Goal: Task Accomplishment & Management: Use online tool/utility

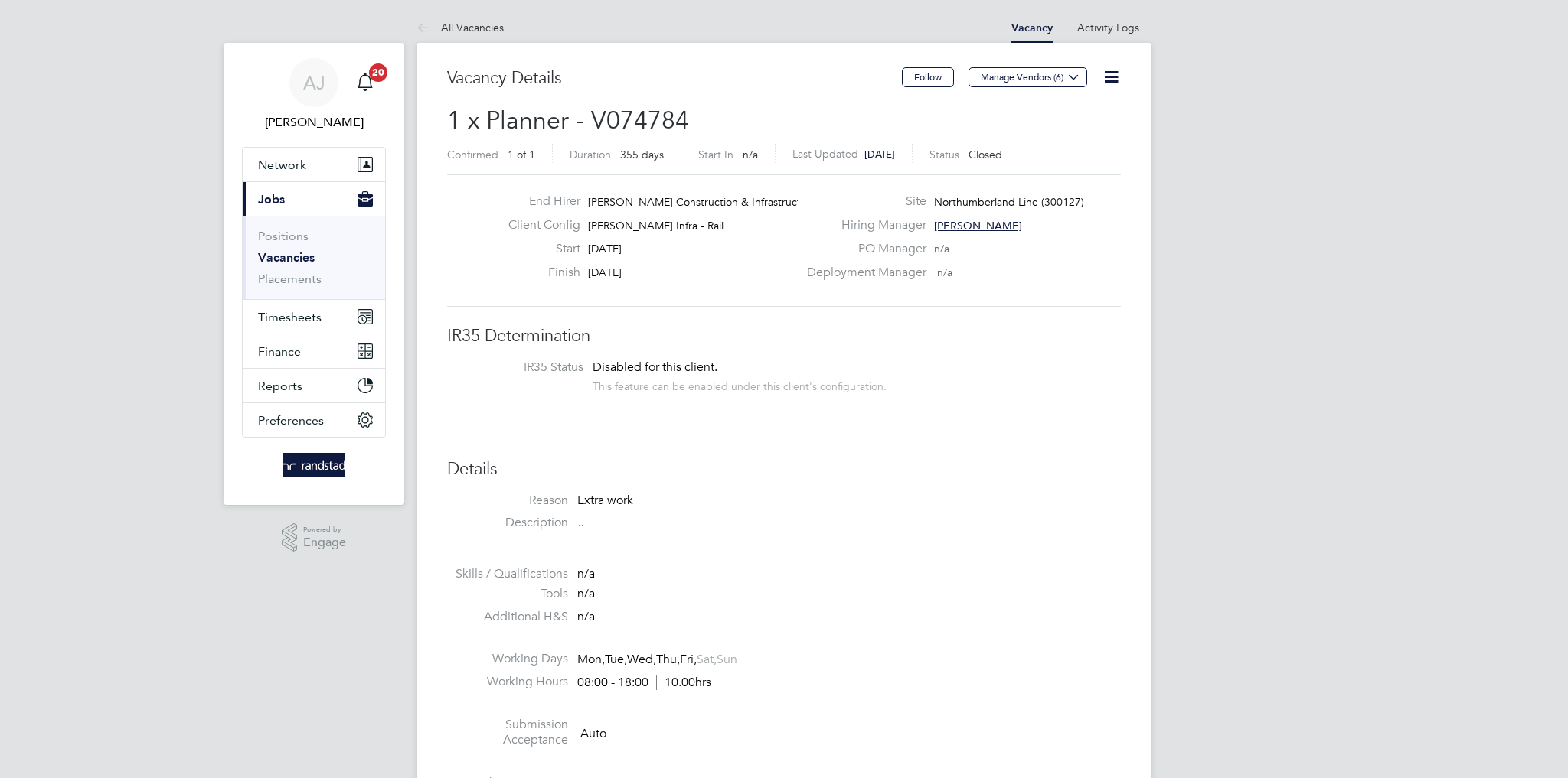
scroll to position [45, 107]
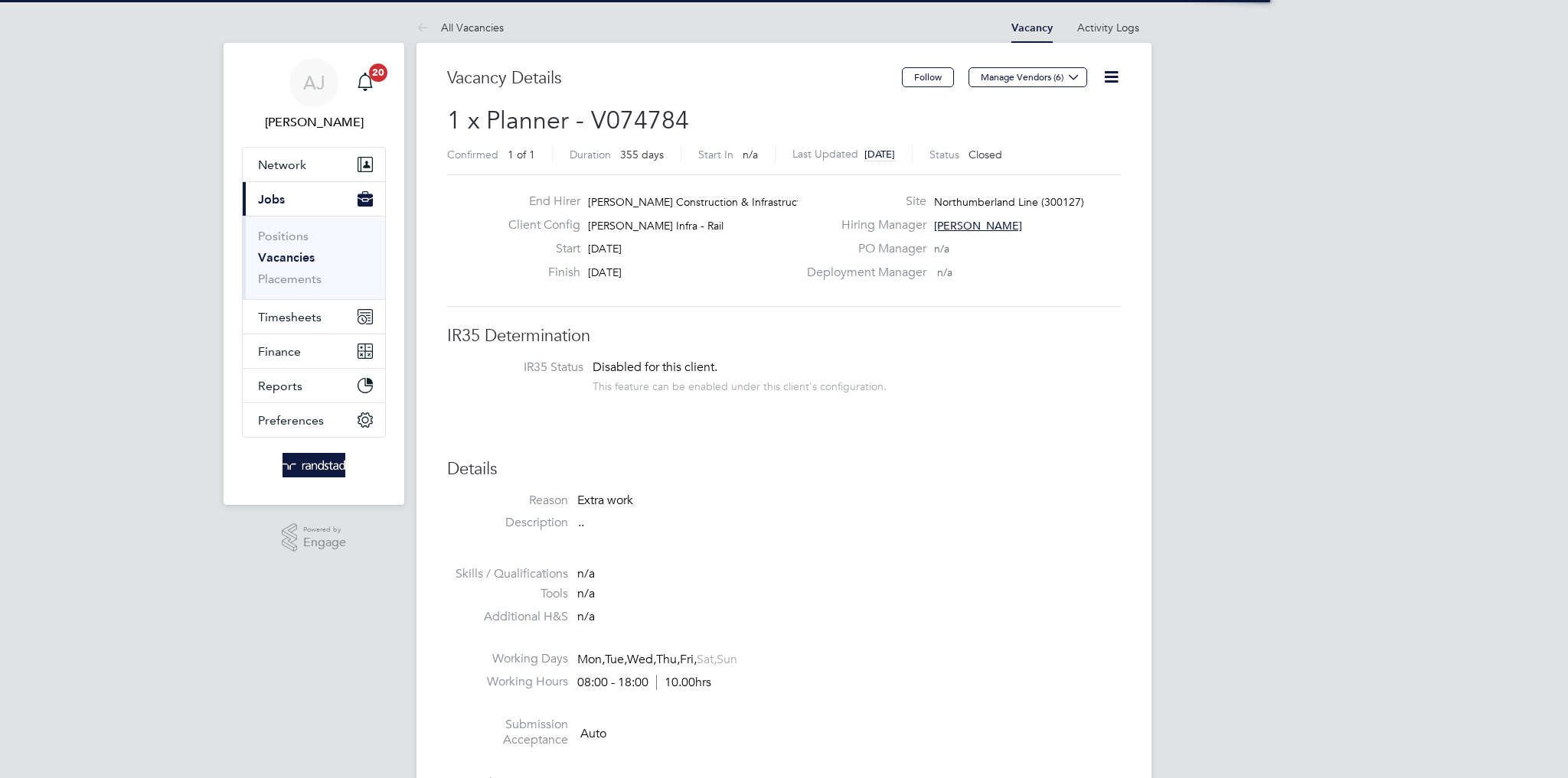
scroll to position [45, 107]
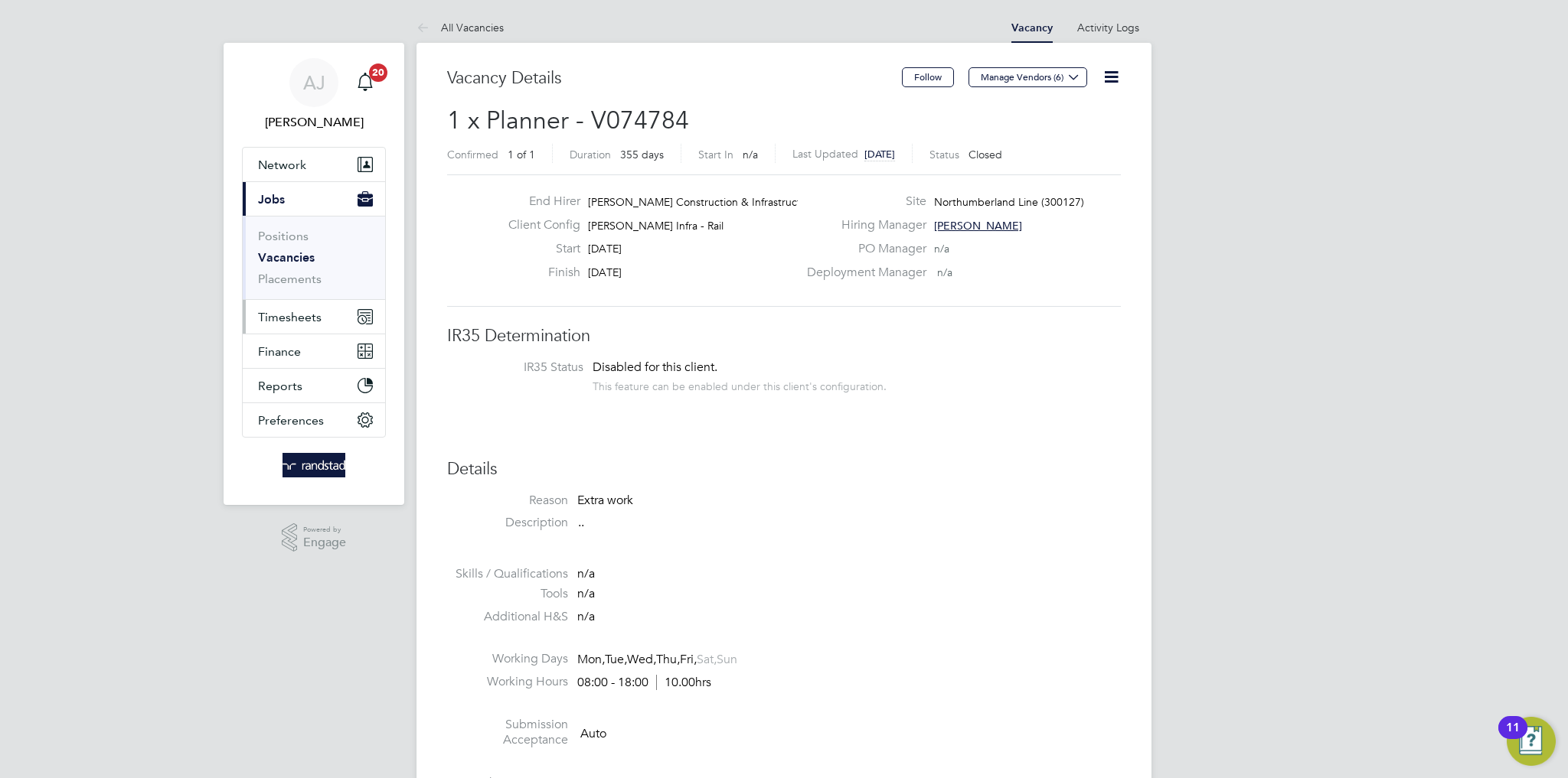
click at [288, 321] on span "Timesheets" at bounding box center [289, 317] width 63 height 15
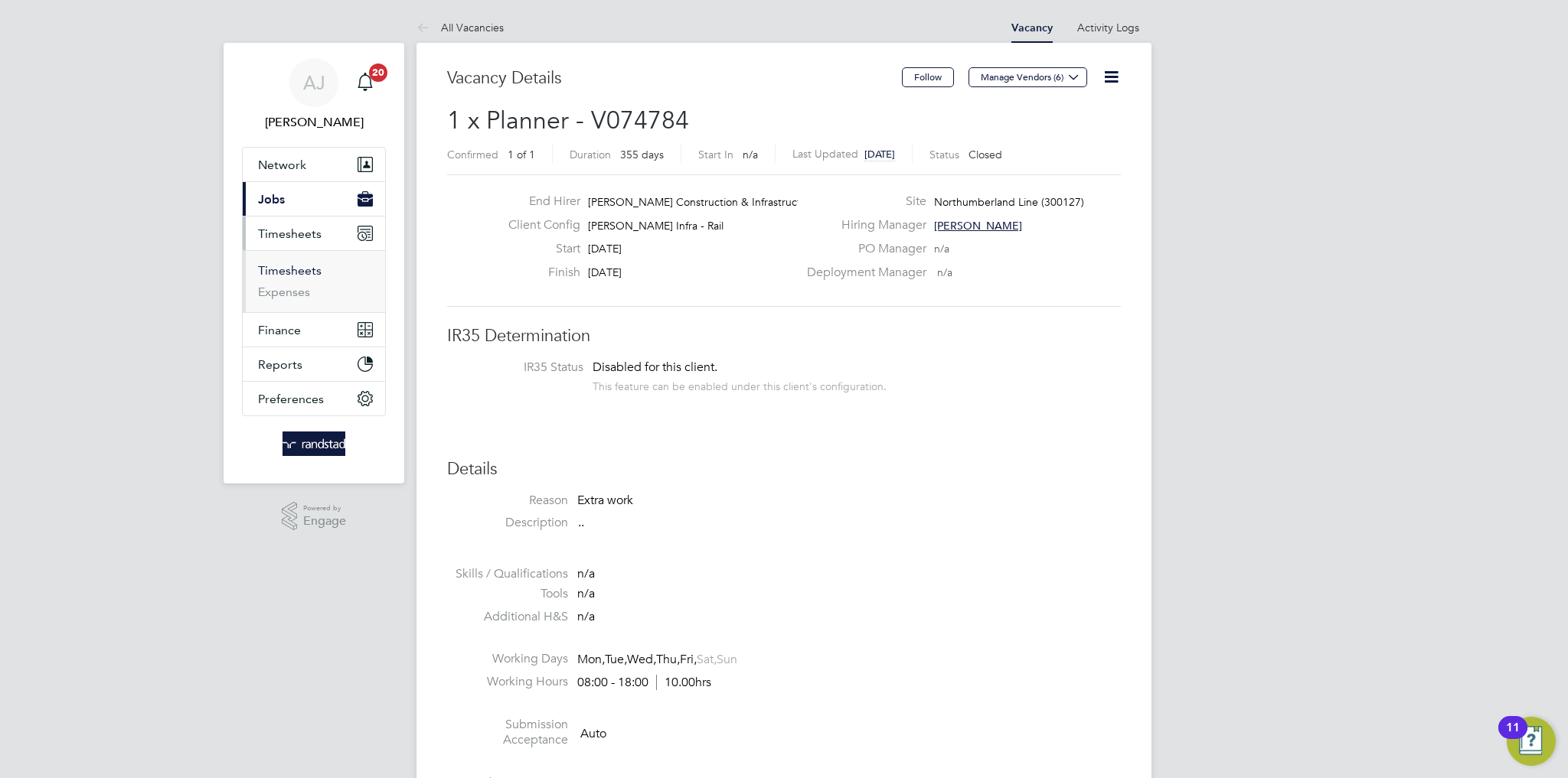
click at [291, 275] on link "Timesheets" at bounding box center [289, 271] width 63 height 15
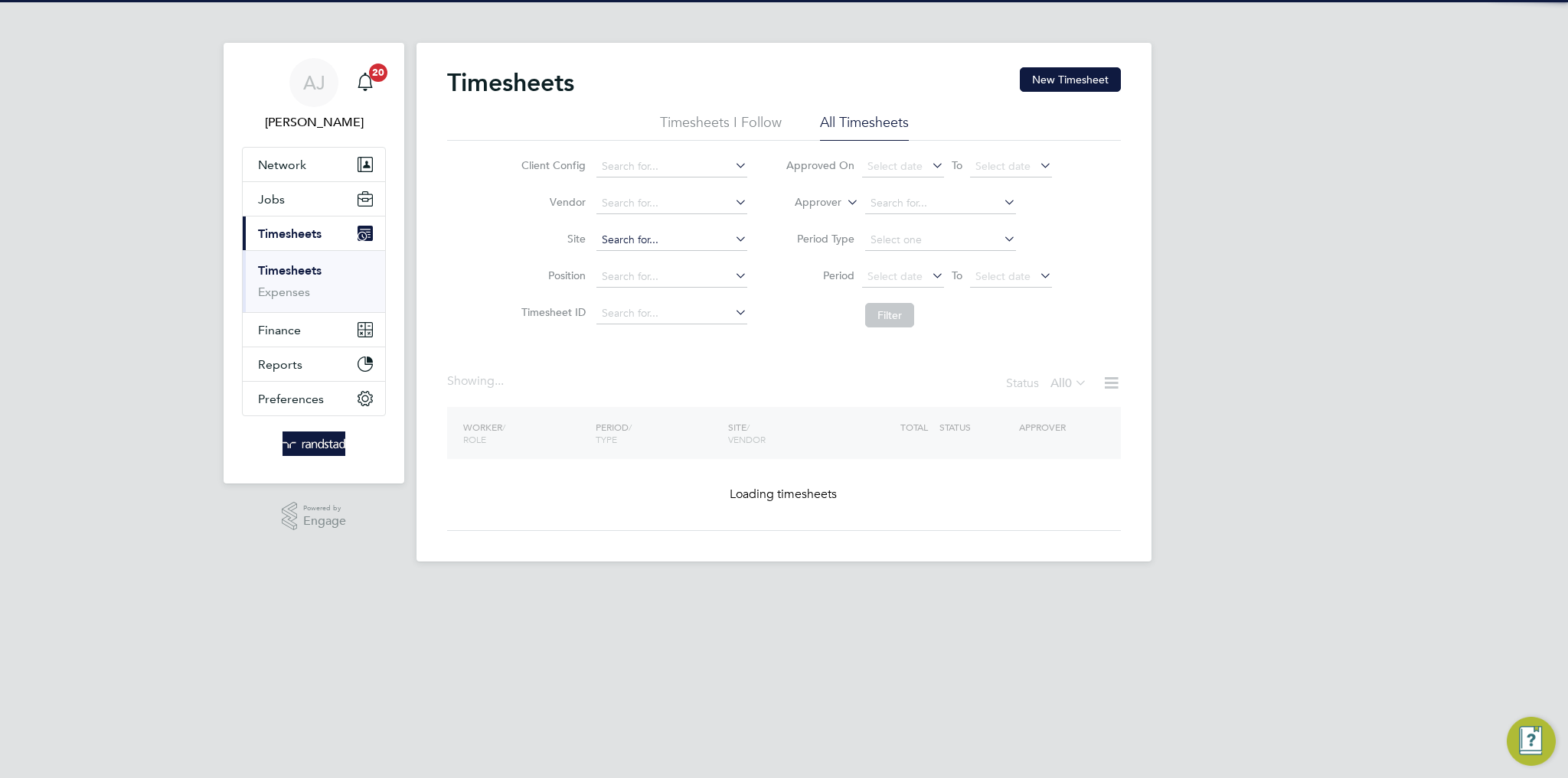
click at [626, 242] on input at bounding box center [672, 240] width 151 height 21
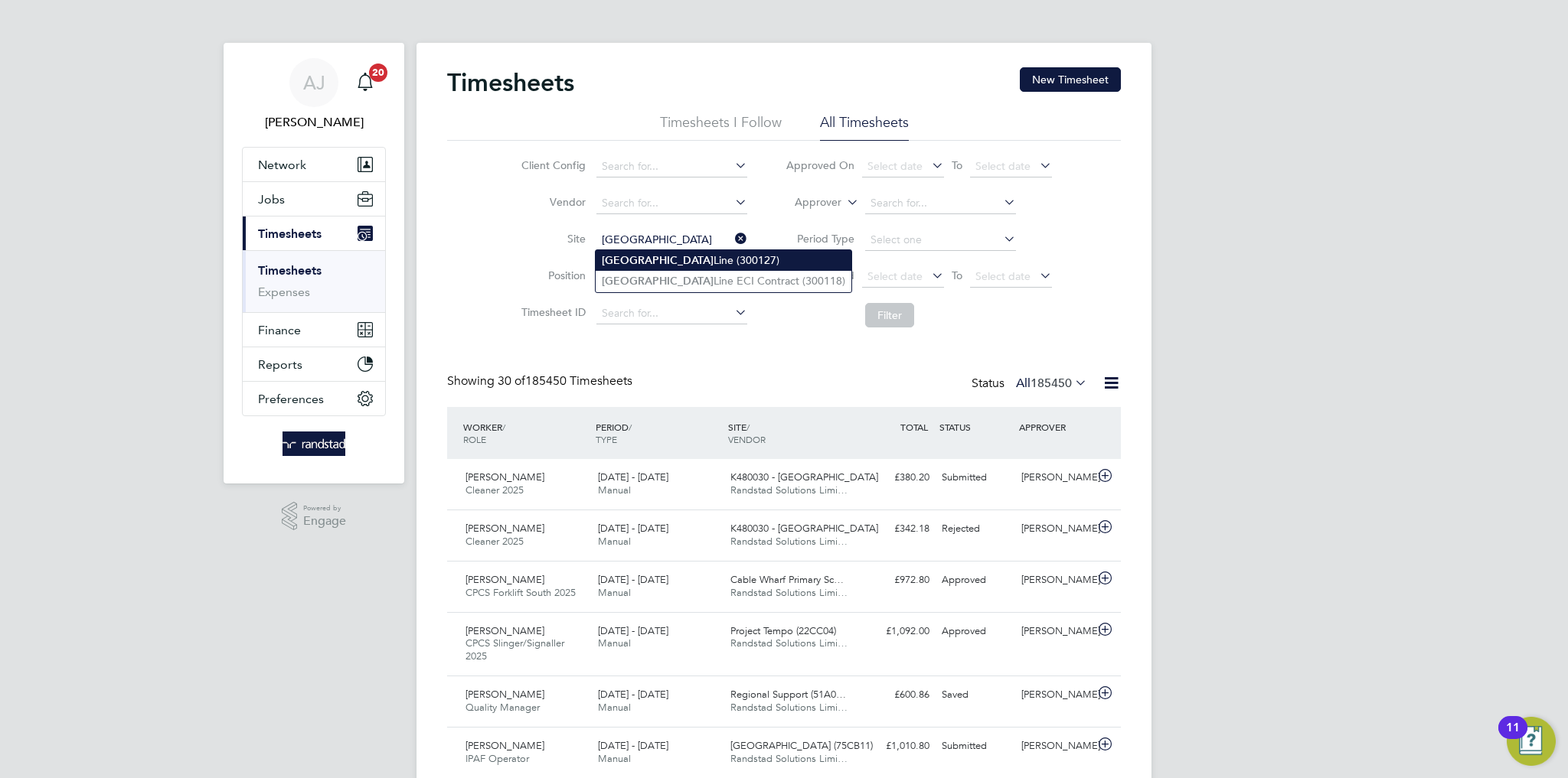
type input "Northumberland Line (300127)"
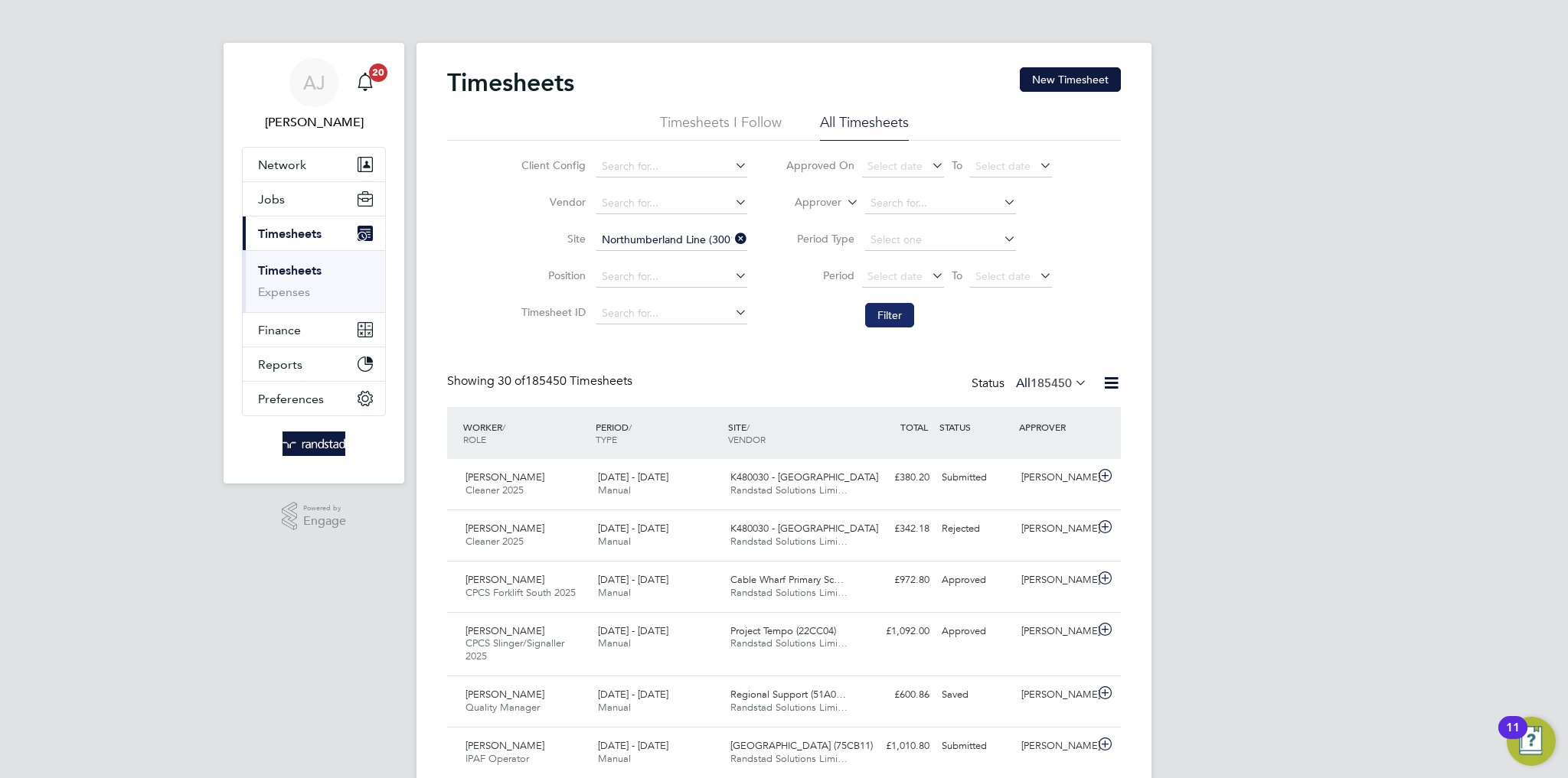
click at [902, 314] on button "Filter" at bounding box center [889, 315] width 49 height 24
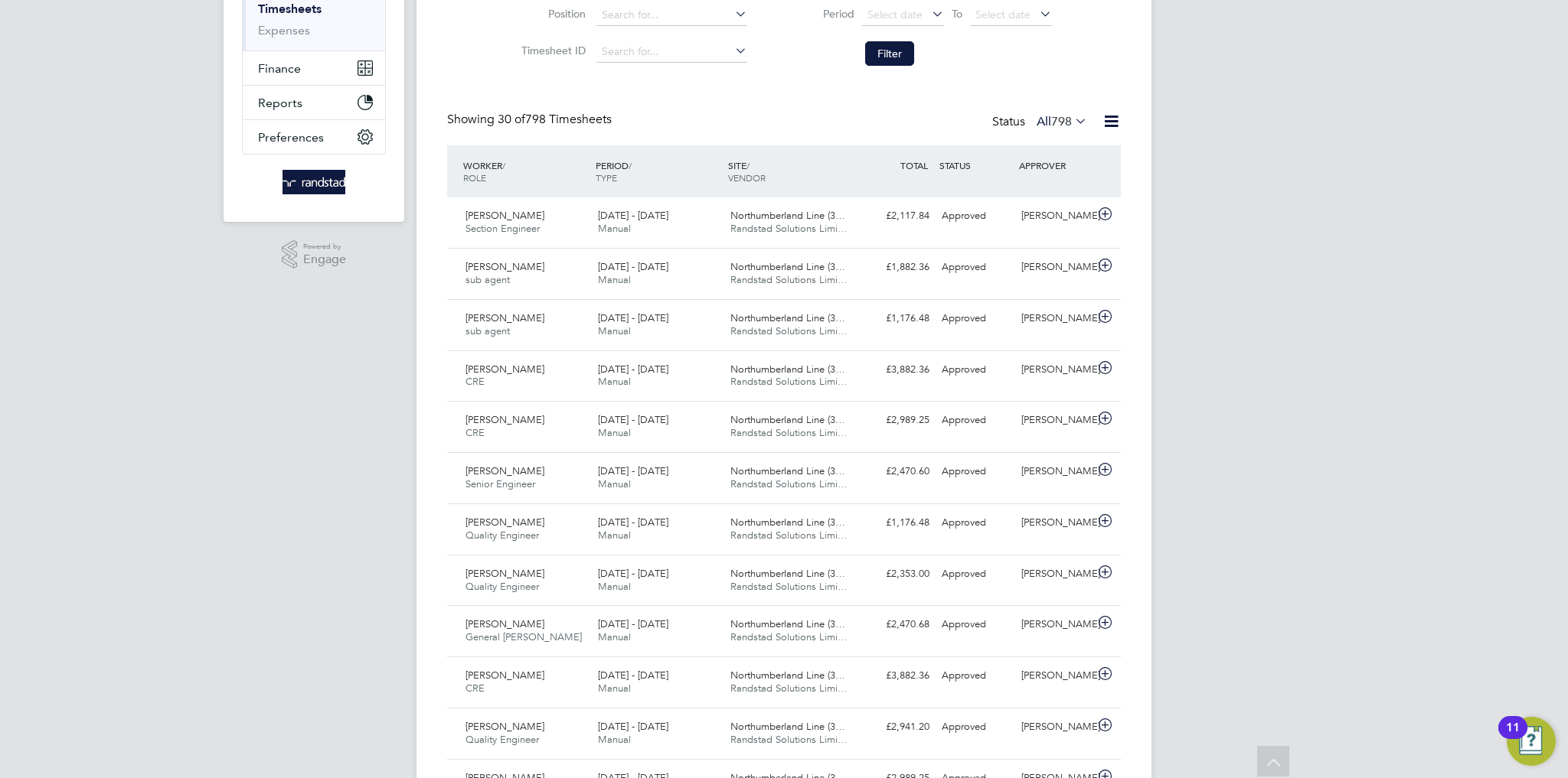
click at [1355, 434] on div "AJ Amelia Jones Notifications 20 Applications: Network Team Members Businesses …" at bounding box center [784, 784] width 1568 height 2093
click at [868, 280] on div "William Sam Palmer sub agent 23 - 29 Aug 2025 23 - 29 Aug 2025 Manual Northumbe…" at bounding box center [784, 273] width 674 height 51
